Goal: Task Accomplishment & Management: Use online tool/utility

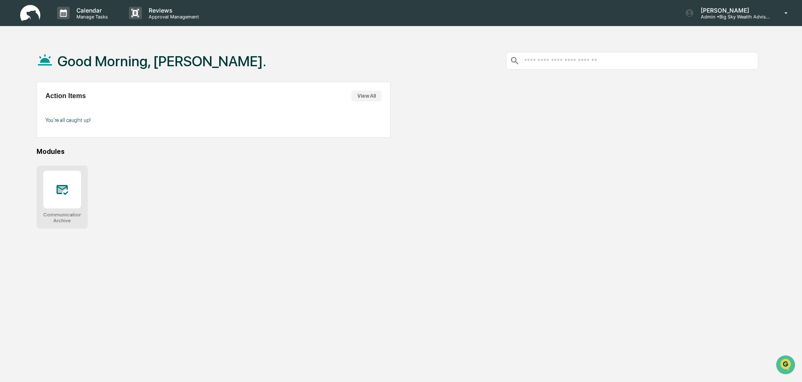
click at [77, 184] on div at bounding box center [62, 190] width 38 height 38
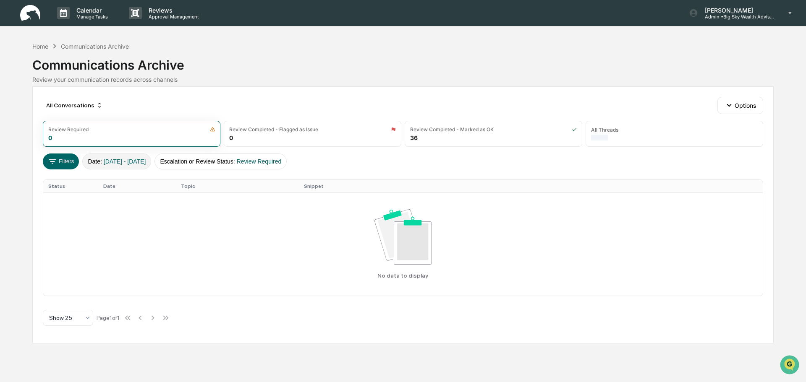
click at [127, 160] on span "[DATE] - [DATE]" at bounding box center [125, 161] width 42 height 7
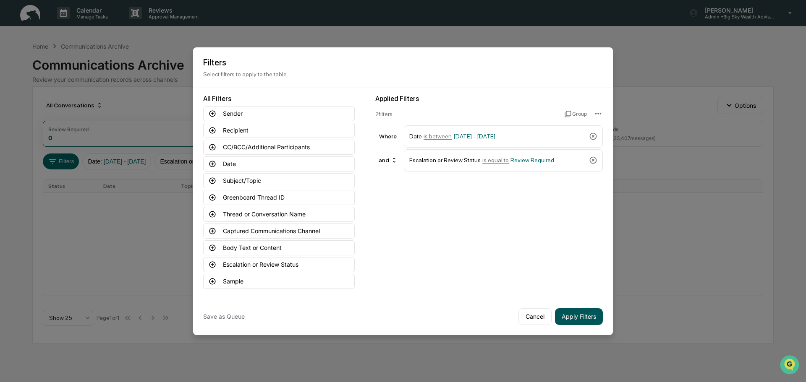
click at [562, 315] on button "Apply Filters" at bounding box center [579, 317] width 48 height 17
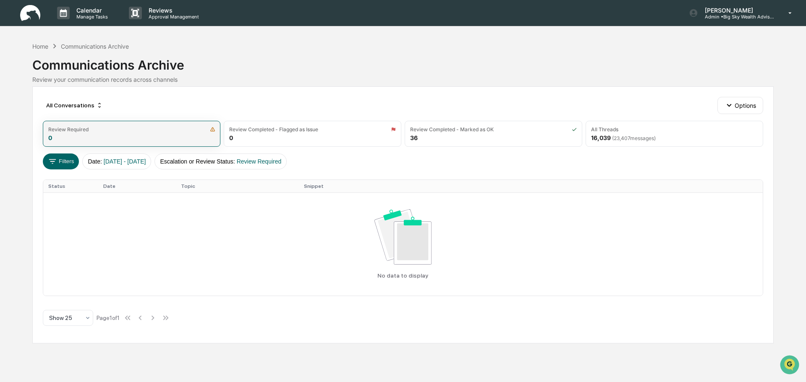
click at [202, 128] on div "Review Required" at bounding box center [131, 129] width 167 height 6
click at [152, 130] on div "Review Required" at bounding box center [131, 129] width 167 height 6
click at [68, 132] on div "Review Required" at bounding box center [68, 129] width 40 height 6
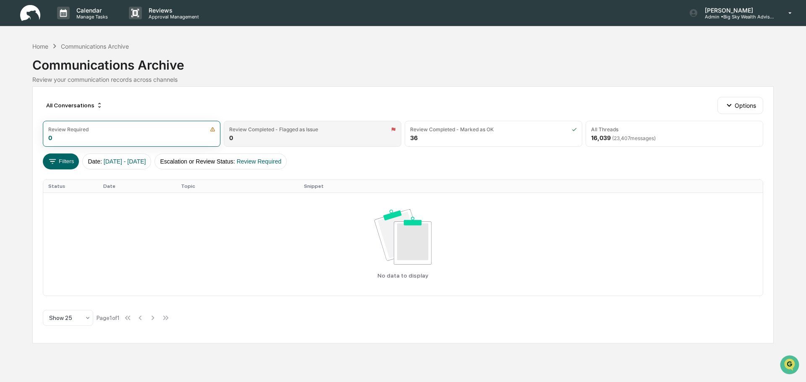
click at [326, 128] on div "Review Completed - Flagged as Issue" at bounding box center [312, 129] width 167 height 6
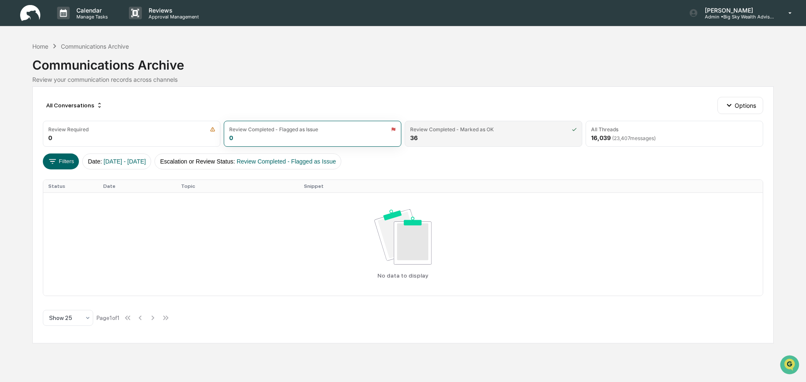
click at [491, 138] on div "Review Completed - Marked as OK 36" at bounding box center [494, 134] width 178 height 26
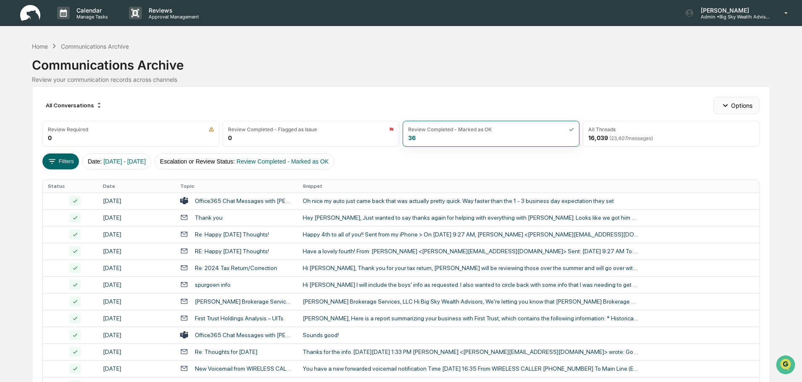
click at [728, 103] on icon "button" at bounding box center [724, 105] width 9 height 9
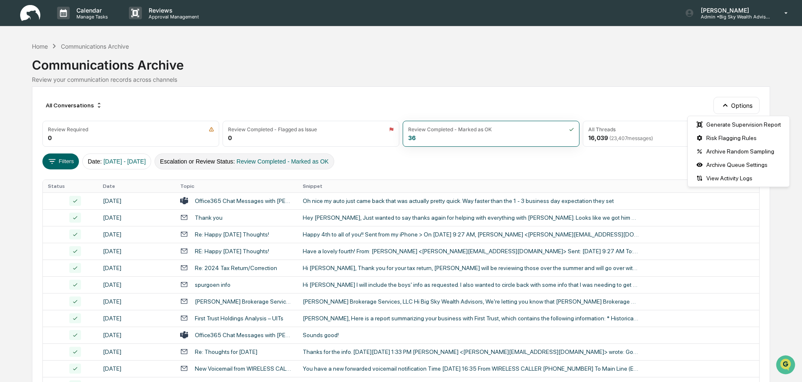
click at [298, 156] on button "Escalation or Review Status : Review Completed - Marked as OK" at bounding box center [245, 162] width 180 height 16
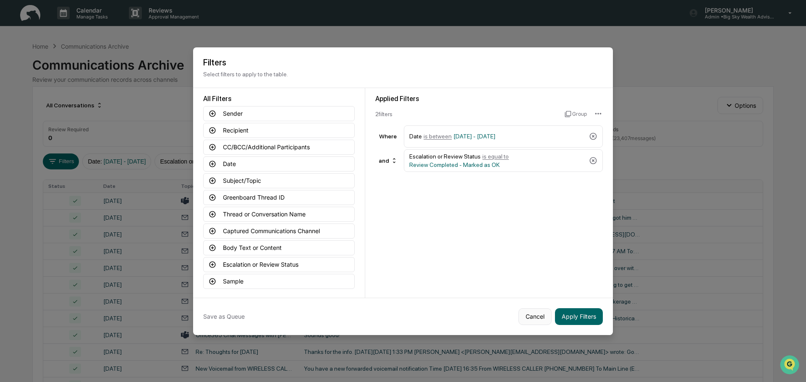
click at [526, 314] on button "Cancel" at bounding box center [535, 317] width 33 height 17
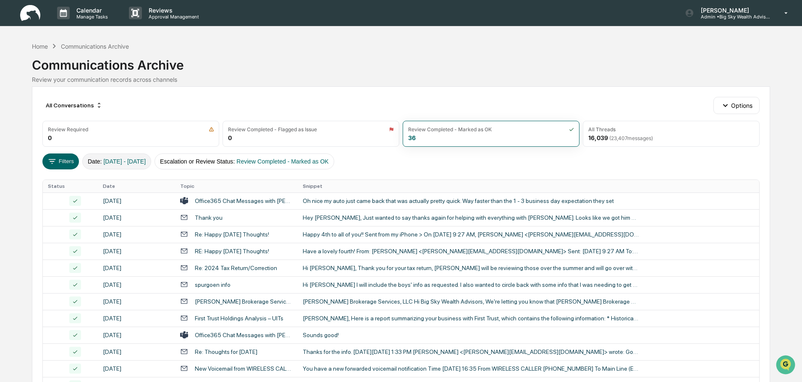
click at [135, 160] on span "[DATE] - [DATE]" at bounding box center [124, 161] width 42 height 7
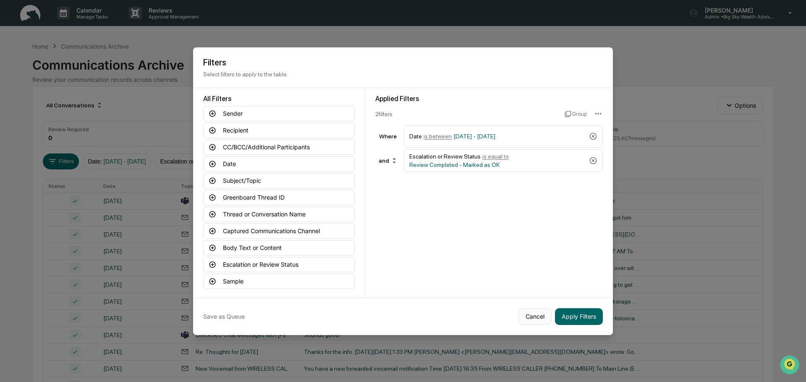
click at [522, 311] on button "Cancel" at bounding box center [535, 317] width 33 height 17
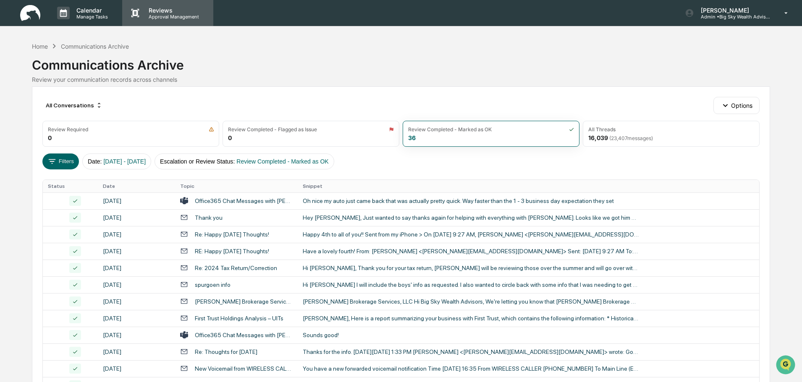
click at [149, 20] on div "Reviews Approval Management" at bounding box center [167, 13] width 91 height 26
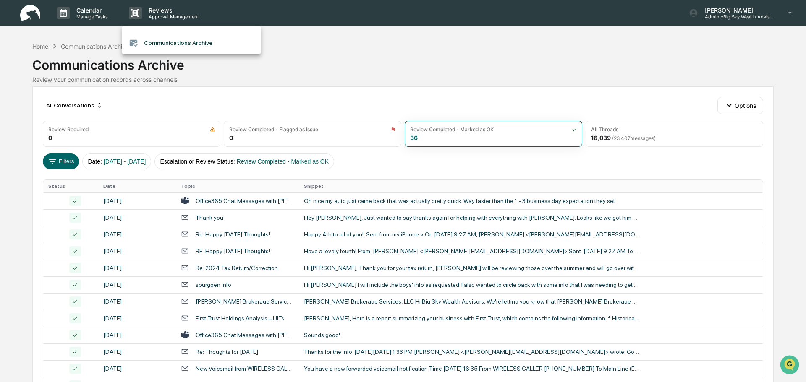
click at [203, 42] on li "Communications Archive" at bounding box center [191, 43] width 139 height 16
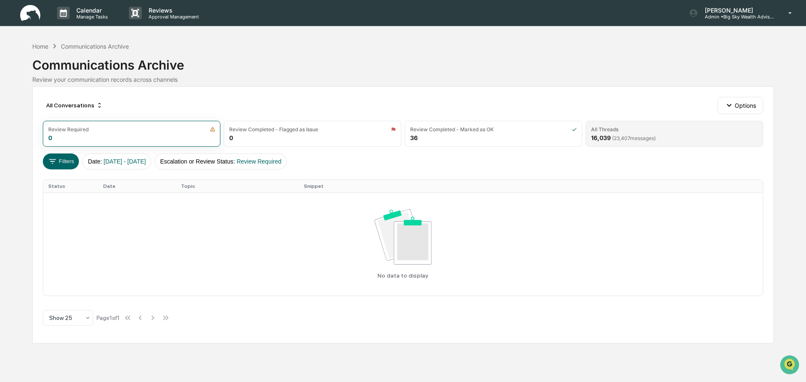
click at [651, 136] on span "( 23,407 messages)" at bounding box center [634, 138] width 44 height 6
